Goal: Answer question/provide support

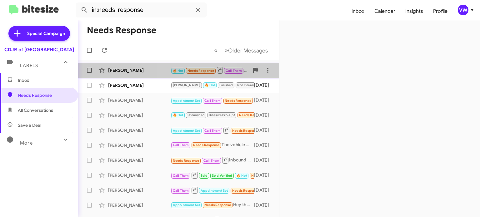
click at [194, 67] on span "🔥 Hot Needs Response Call Them" at bounding box center [207, 70] width 73 height 8
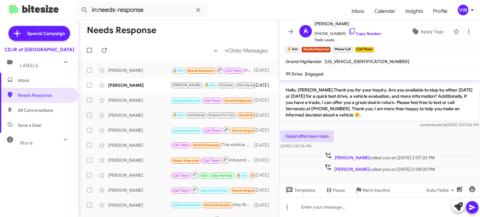
scroll to position [0, 0]
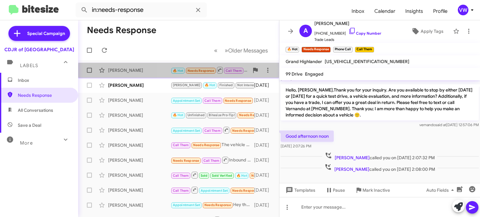
click at [204, 73] on small "Needs Response" at bounding box center [200, 71] width 29 height 6
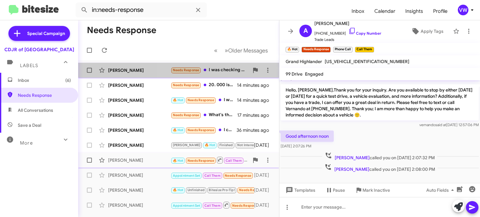
click at [217, 72] on div "Needs Response I was checking for my neighbor and she has since sold it." at bounding box center [210, 70] width 78 height 7
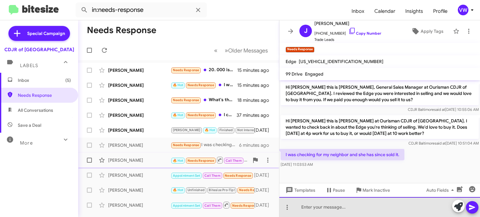
click at [367, 213] on div at bounding box center [379, 207] width 201 height 20
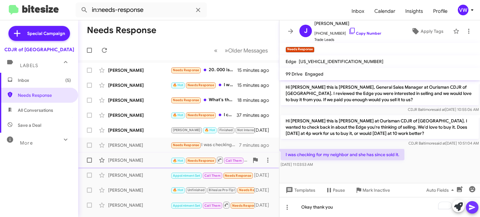
click at [471, 207] on icon at bounding box center [472, 207] width 6 height 5
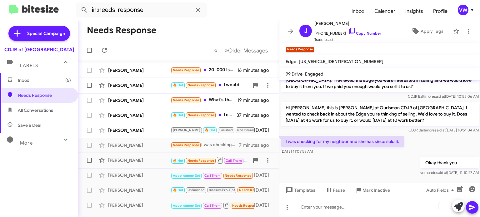
click at [189, 90] on div "[PERSON_NAME] 🔥 Hot Needs Response I would 16 minutes ago" at bounding box center [178, 85] width 191 height 12
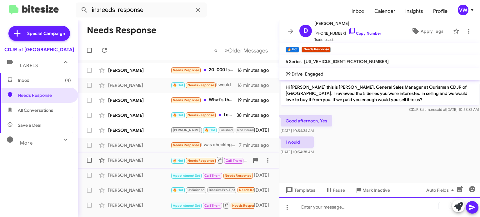
drag, startPoint x: 321, startPoint y: 205, endPoint x: 429, endPoint y: 148, distance: 121.2
click at [429, 148] on div "Hi [PERSON_NAME] this is [PERSON_NAME], General Sales Manager at Ourisman CDJR …" at bounding box center [379, 148] width 201 height 137
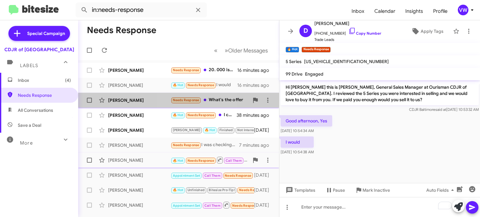
drag, startPoint x: 185, startPoint y: 101, endPoint x: 188, endPoint y: 107, distance: 6.9
click at [187, 107] on span "[PERSON_NAME] Needs Response What's the offer 19 minutes ago" at bounding box center [178, 100] width 201 height 15
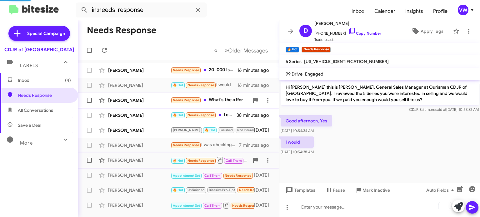
scroll to position [38, 0]
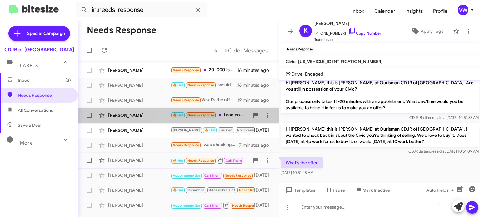
click at [201, 115] on span "Needs Response" at bounding box center [200, 115] width 27 height 4
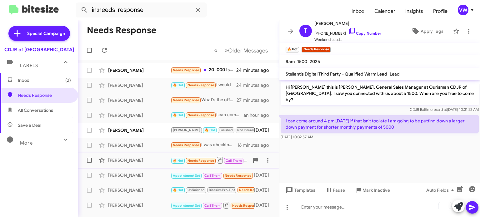
click at [33, 211] on div "Special Campaign CDJR of Baltimore Labels Inbox (2) Needs Response All Conversa…" at bounding box center [39, 117] width 78 height 194
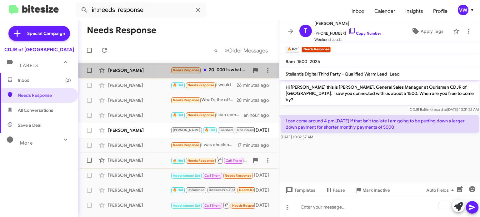
click at [193, 72] on span "Needs Response" at bounding box center [186, 70] width 27 height 4
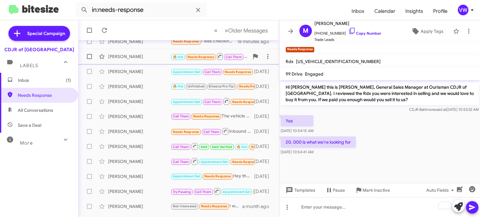
scroll to position [145, 0]
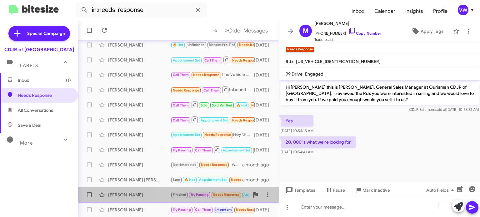
click at [230, 196] on span "Needs Response" at bounding box center [226, 195] width 27 height 4
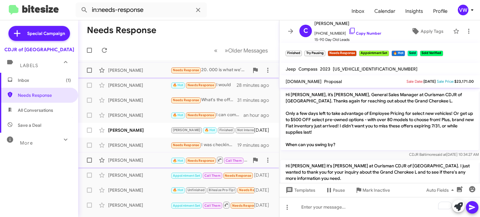
click at [191, 70] on span "Needs Response" at bounding box center [186, 70] width 27 height 4
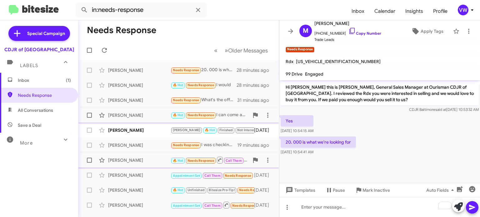
click at [142, 116] on div "[PERSON_NAME]" at bounding box center [139, 115] width 62 height 6
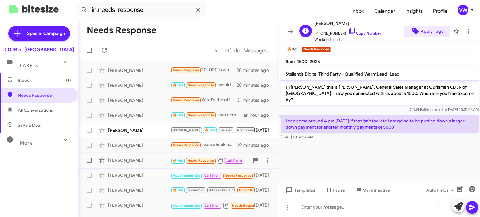
click at [430, 30] on span "Apply Tags" at bounding box center [432, 31] width 23 height 11
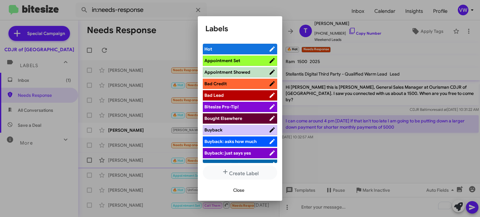
click at [257, 62] on span "Appointment Set" at bounding box center [236, 60] width 64 height 6
click at [246, 188] on button "Close" at bounding box center [238, 190] width 21 height 11
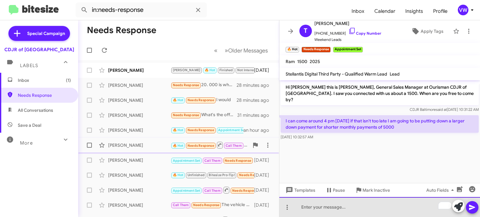
click at [347, 213] on div "To enrich screen reader interactions, please activate Accessibility in Grammarl…" at bounding box center [379, 207] width 201 height 20
